Goal: Task Accomplishment & Management: Complete application form

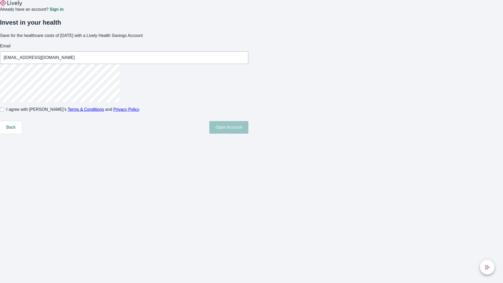
click at [4, 112] on input "I agree with Lively’s Terms & Conditions and Privacy Policy" at bounding box center [2, 109] width 4 height 4
checkbox input "true"
click at [248, 134] on button "Open Account" at bounding box center [228, 127] width 39 height 13
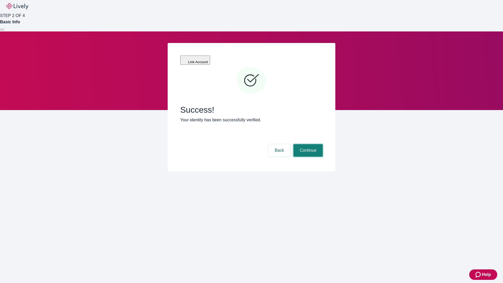
click at [307, 144] on button "Continue" at bounding box center [308, 150] width 29 height 13
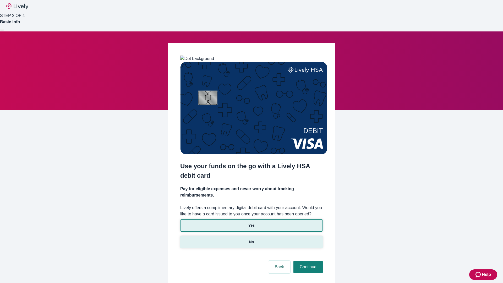
click at [251, 239] on p "No" at bounding box center [251, 242] width 5 height 6
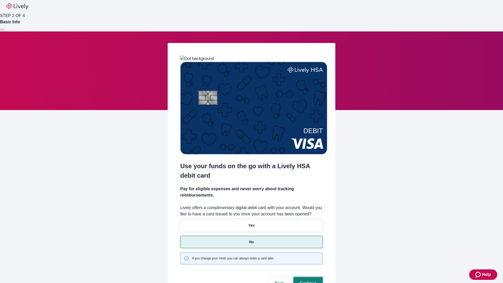
click at [307, 277] on button "Continue" at bounding box center [308, 283] width 29 height 13
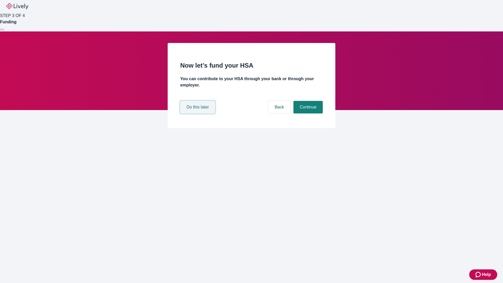
click at [198, 113] on button "Do this later" at bounding box center [197, 107] width 35 height 13
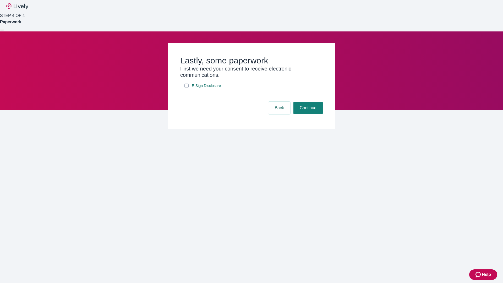
click at [187, 88] on input "E-Sign Disclosure" at bounding box center [186, 86] width 4 height 4
checkbox input "true"
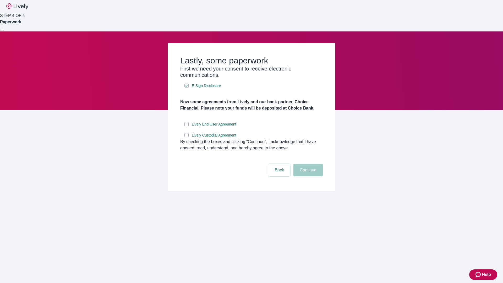
click at [187, 126] on input "Lively End User Agreement" at bounding box center [186, 124] width 4 height 4
checkbox input "true"
click at [187, 137] on input "Lively Custodial Agreement" at bounding box center [186, 135] width 4 height 4
checkbox input "true"
click at [307, 176] on button "Continue" at bounding box center [308, 170] width 29 height 13
